Goal: Check status: Check status

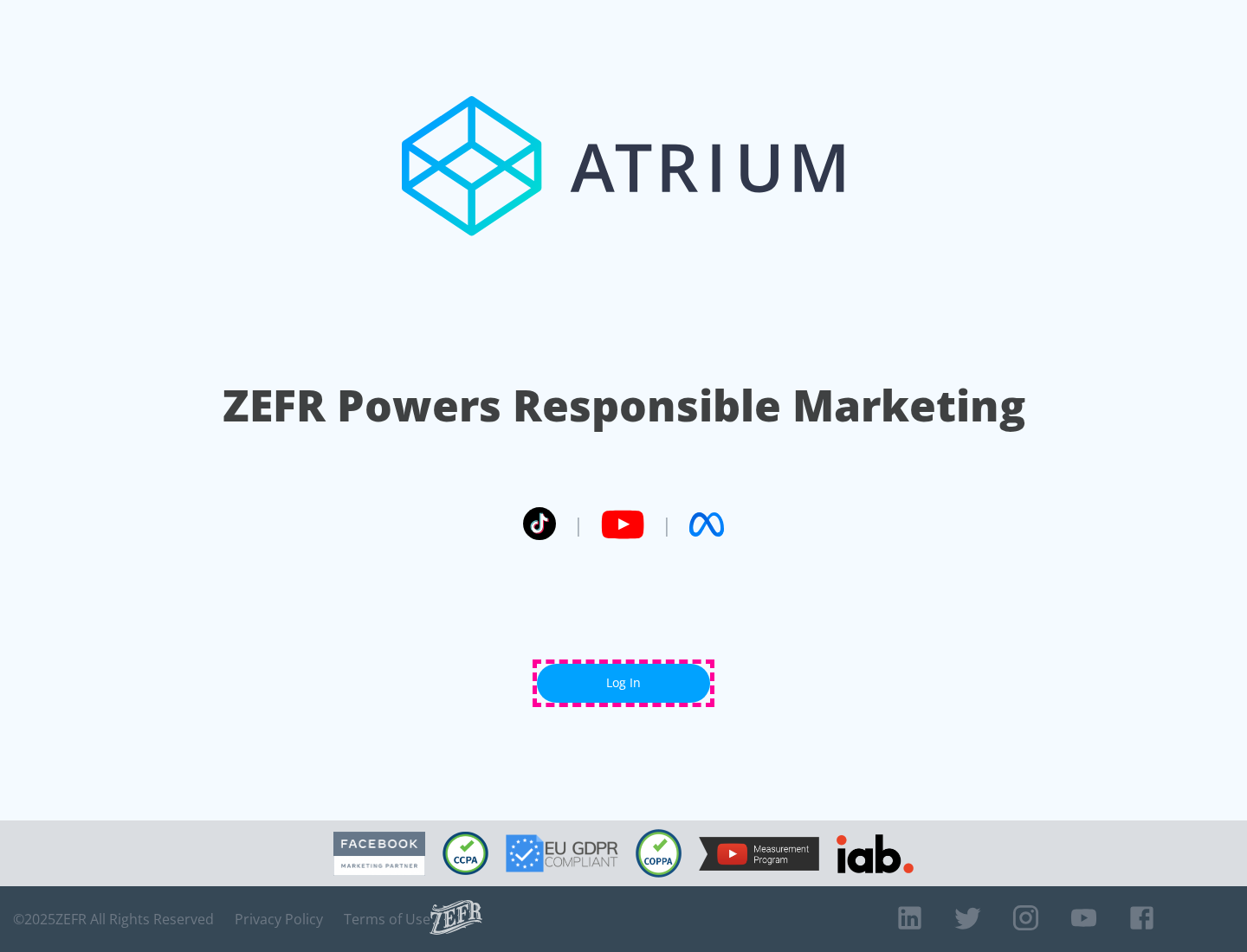
click at [623, 683] on link "Log In" at bounding box center [623, 684] width 174 height 39
